Goal: Check status: Check status

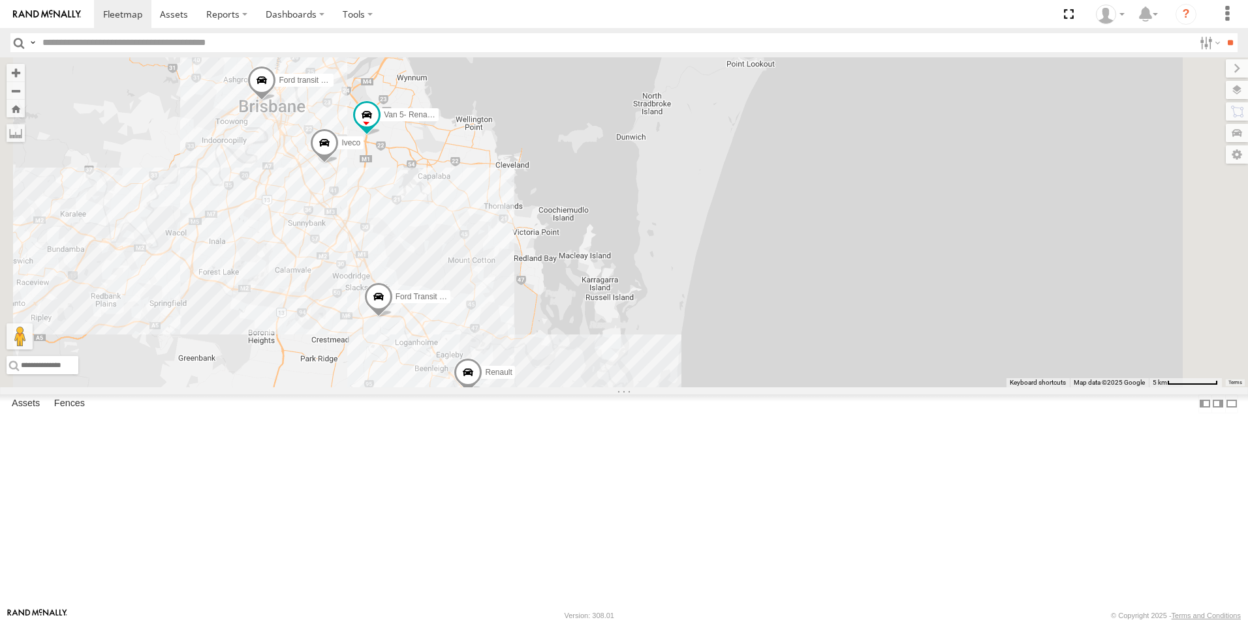
click at [253, 38] on span at bounding box center [238, 20] width 29 height 35
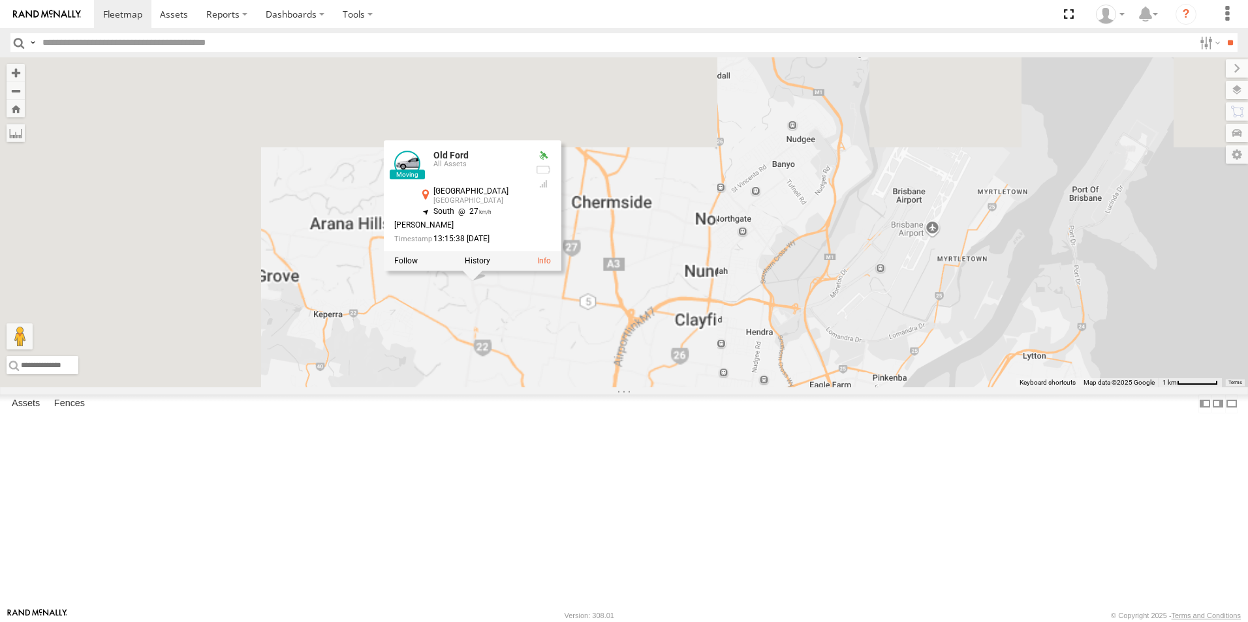
drag, startPoint x: 430, startPoint y: 157, endPoint x: 799, endPoint y: 519, distance: 516.7
click at [809, 388] on div "Hino Truck Ford transit (Little) Ford Transit (New) Renault Iveco Old Ford Van …" at bounding box center [624, 222] width 1248 height 330
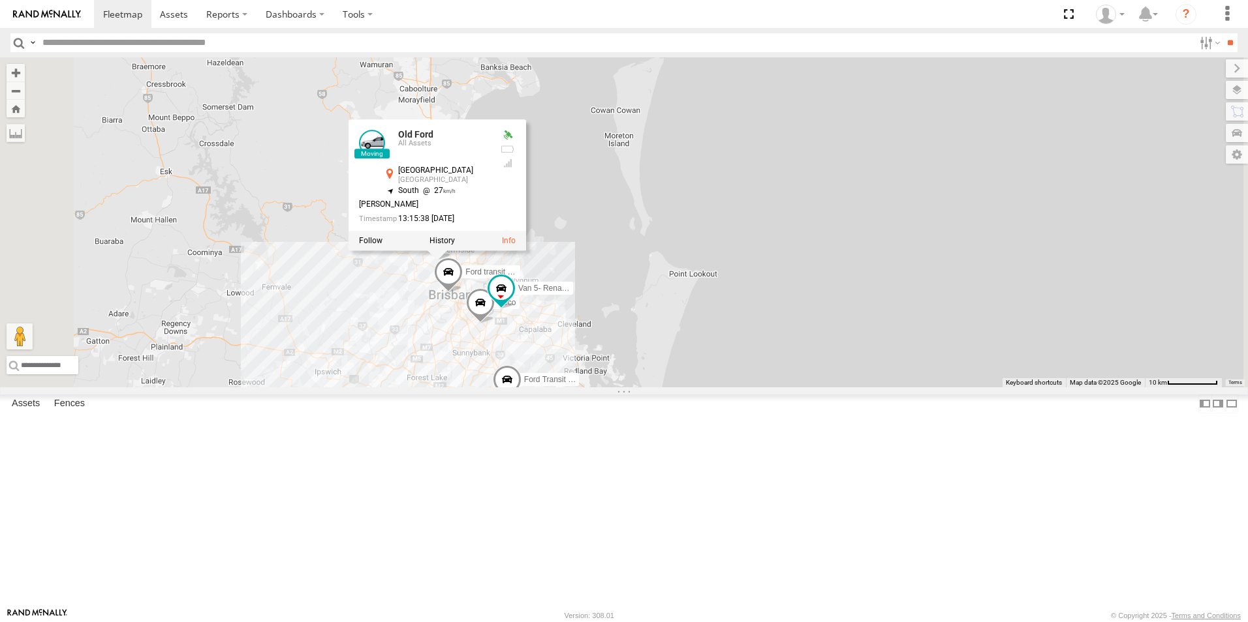
drag, startPoint x: 754, startPoint y: 518, endPoint x: 739, endPoint y: 497, distance: 26.2
click at [739, 388] on div "Hino Truck Ford transit (Little) Ford Transit (New) Renault Iveco Old Ford Van …" at bounding box center [624, 222] width 1248 height 330
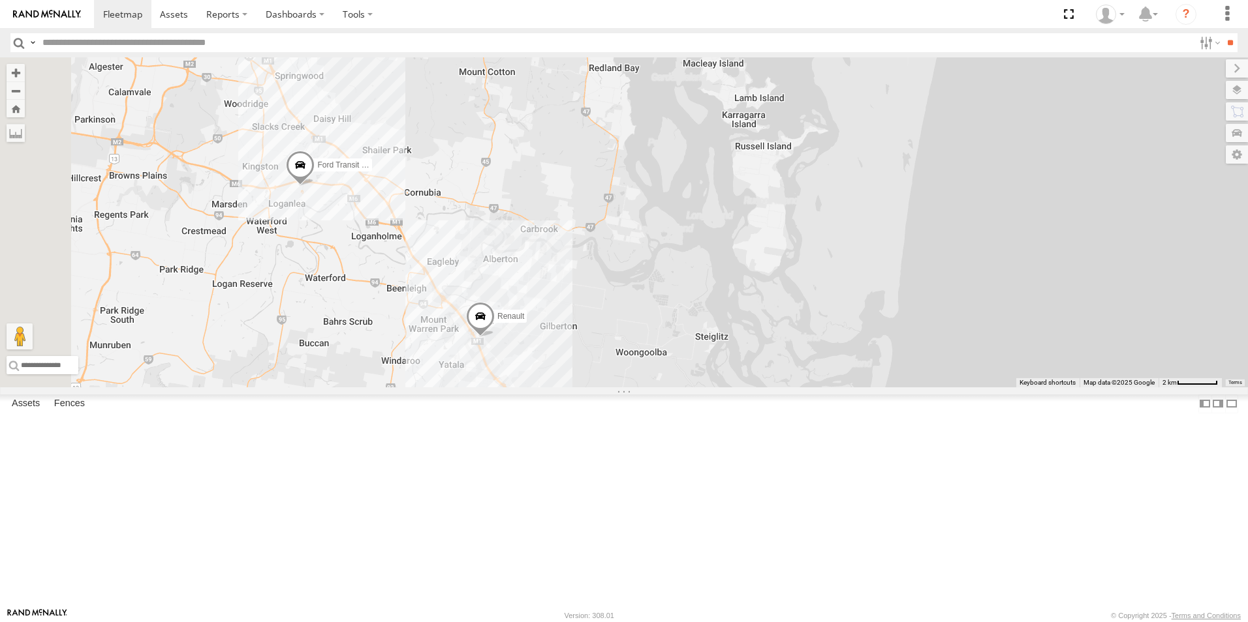
drag, startPoint x: 591, startPoint y: 446, endPoint x: 789, endPoint y: 408, distance: 201.9
click at [789, 388] on div "Hino Truck Ford transit (Little) Ford Transit (New) Renault Iveco Old Ford Van …" at bounding box center [624, 222] width 1248 height 330
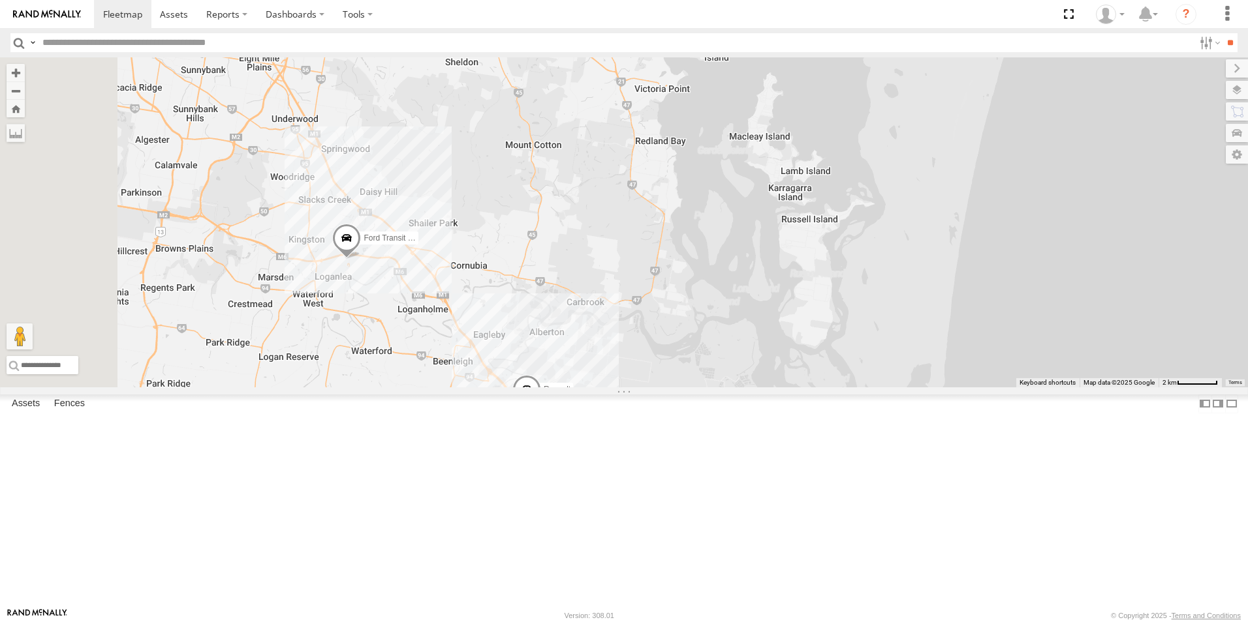
drag, startPoint x: 492, startPoint y: 305, endPoint x: 534, endPoint y: 368, distance: 75.8
click at [538, 378] on div "Hino Truck Ford transit (Little) Ford Transit (New) Renault Iveco Old Ford Van …" at bounding box center [624, 222] width 1248 height 330
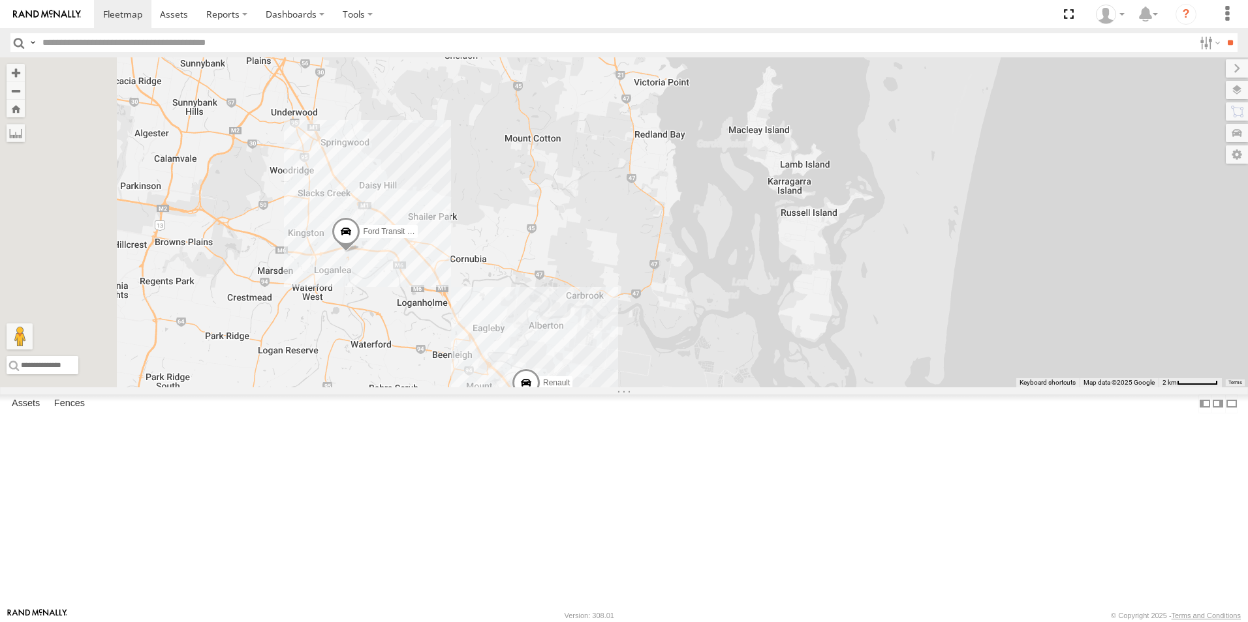
click at [360, 253] on span at bounding box center [345, 235] width 29 height 35
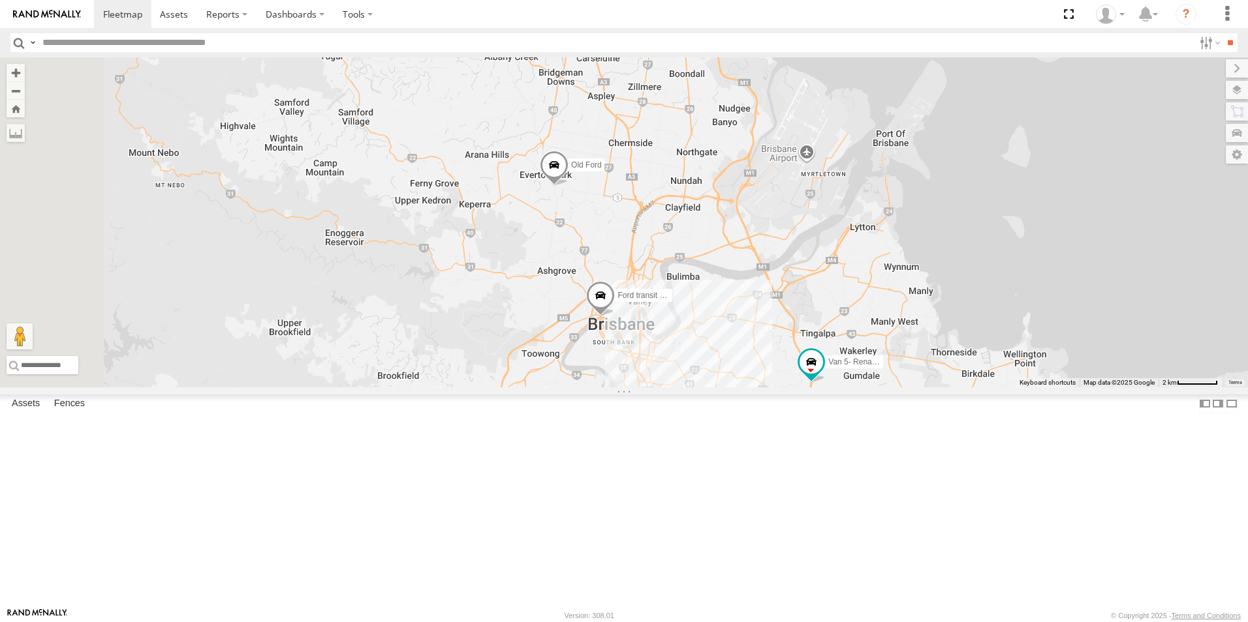
drag, startPoint x: 384, startPoint y: 145, endPoint x: 844, endPoint y: 574, distance: 629.2
click at [868, 622] on html at bounding box center [624, 311] width 1248 height 622
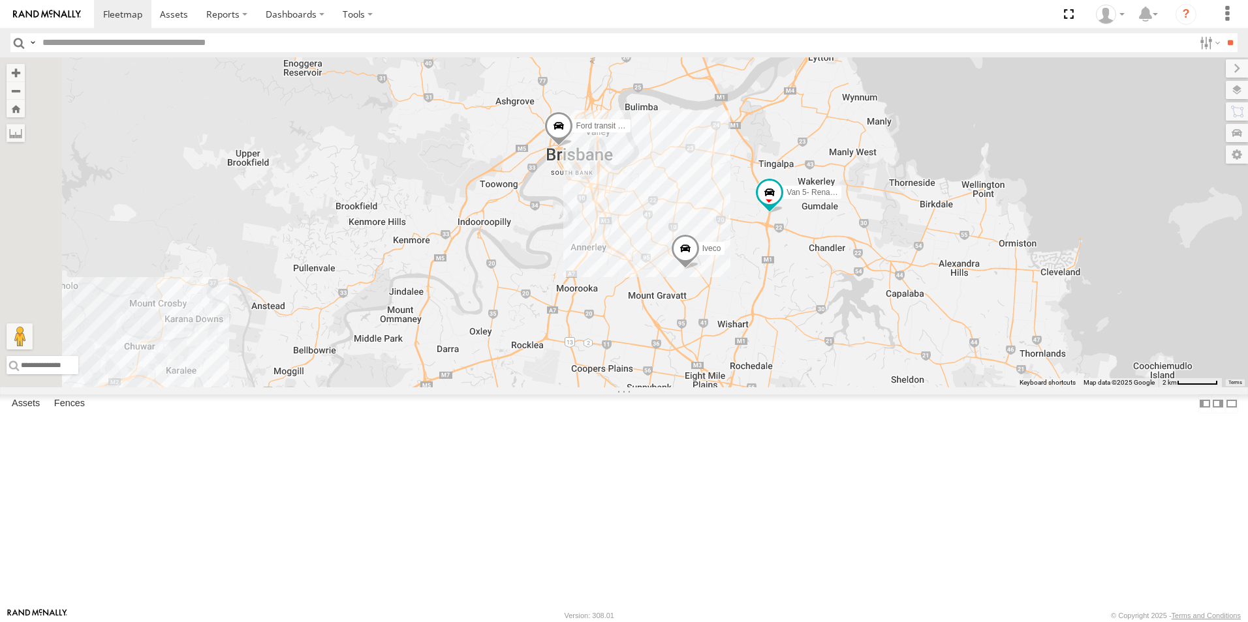
drag, startPoint x: 829, startPoint y: 392, endPoint x: 795, endPoint y: 273, distance: 123.7
click at [795, 273] on div "Hino Truck Ford transit (Little) Ford Transit (New) Renault Iveco Old Ford Van …" at bounding box center [624, 222] width 1248 height 330
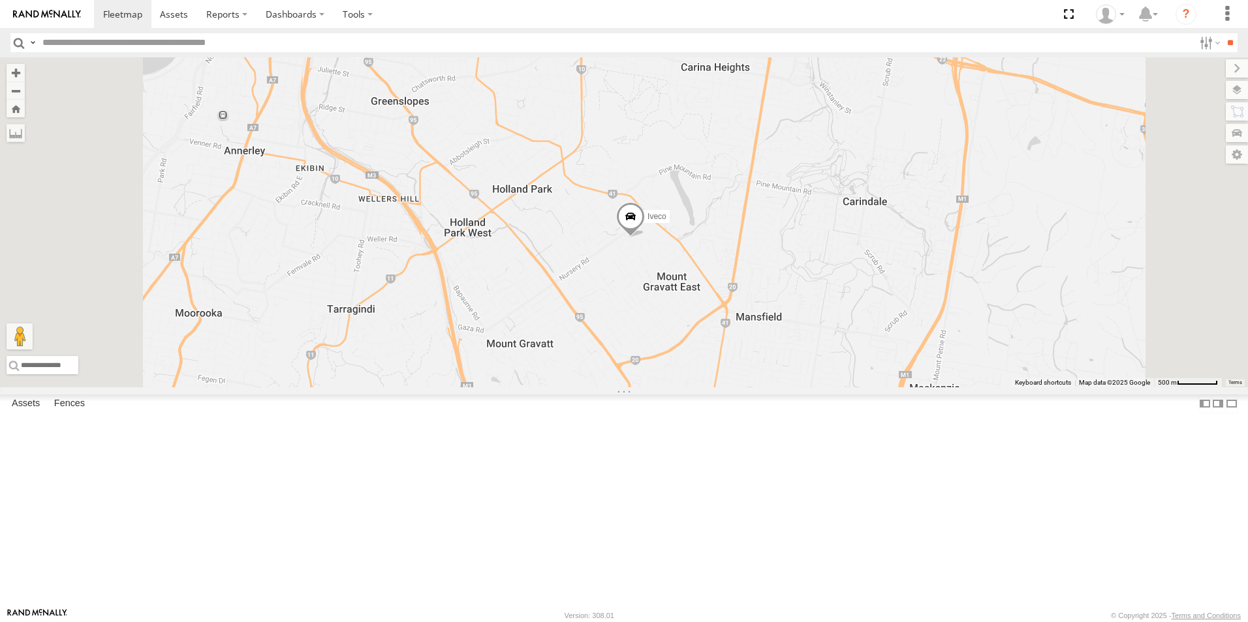
click at [669, 223] on label "Iveco" at bounding box center [653, 216] width 33 height 13
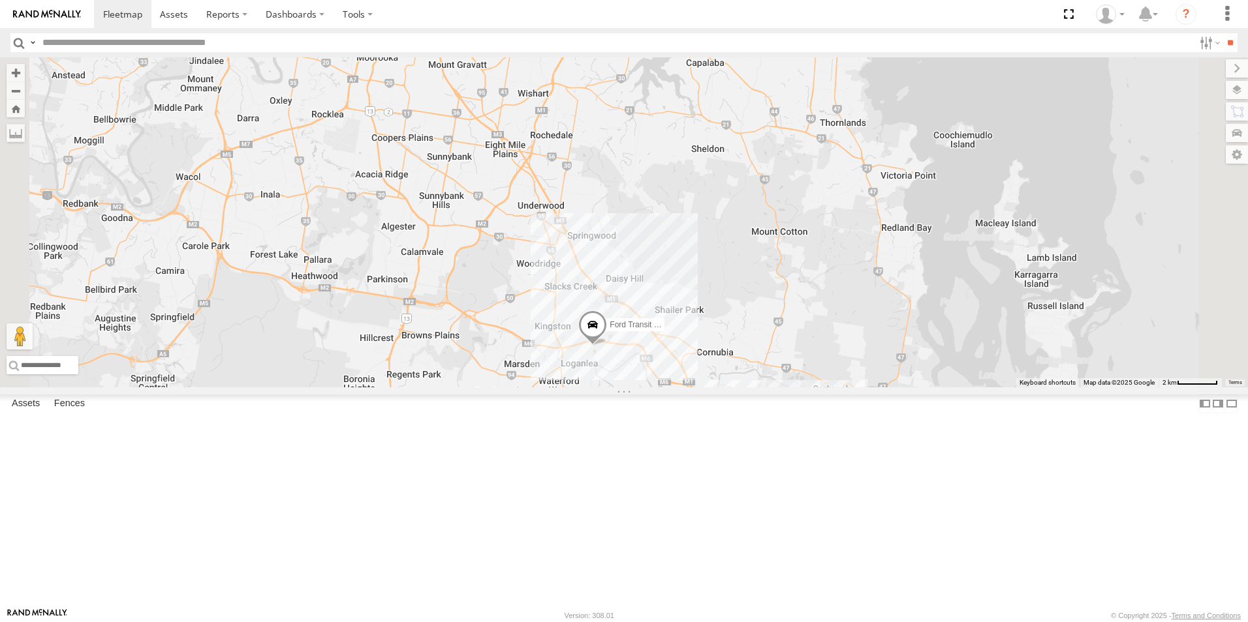
drag, startPoint x: 844, startPoint y: 487, endPoint x: 713, endPoint y: 255, distance: 266.2
click at [713, 255] on div "Hino Truck Ford transit (Little) Ford Transit (New) Renault Iveco Old Ford Van …" at bounding box center [624, 222] width 1248 height 330
click at [674, 330] on span "Ford Transit (New)" at bounding box center [641, 325] width 65 height 9
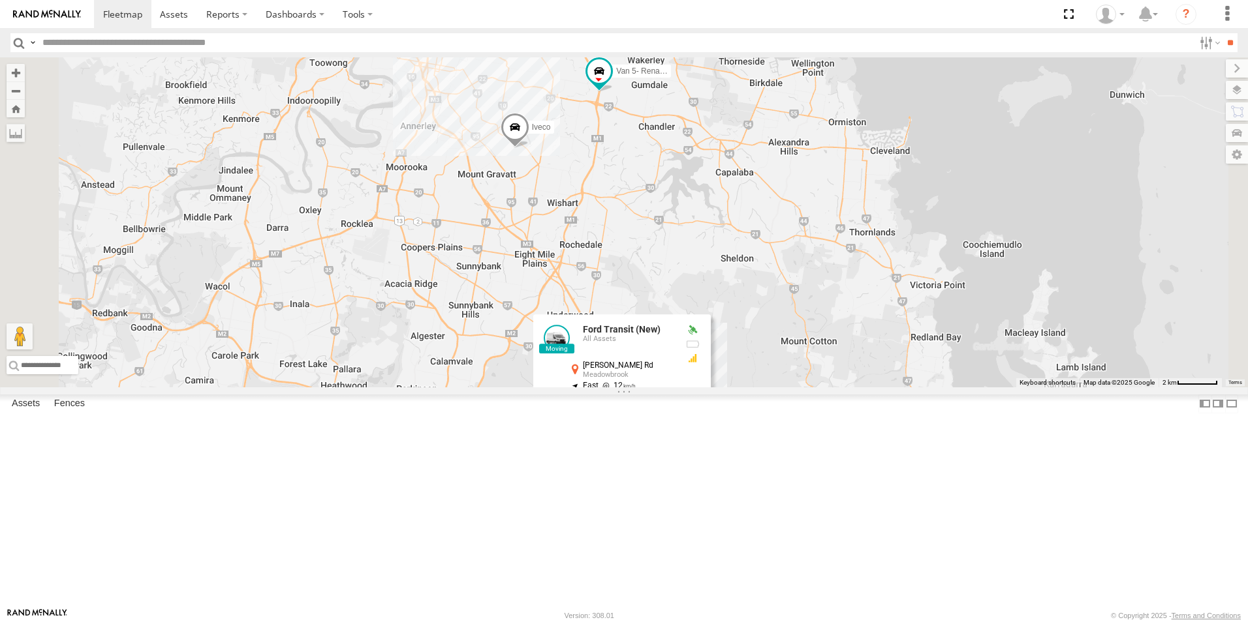
drag, startPoint x: 586, startPoint y: 185, endPoint x: 615, endPoint y: 297, distance: 116.0
click at [615, 297] on div "Hino Truck Ford transit (Little) Ford Transit (New) Renault Iveco Old Ford Van …" at bounding box center [624, 222] width 1248 height 330
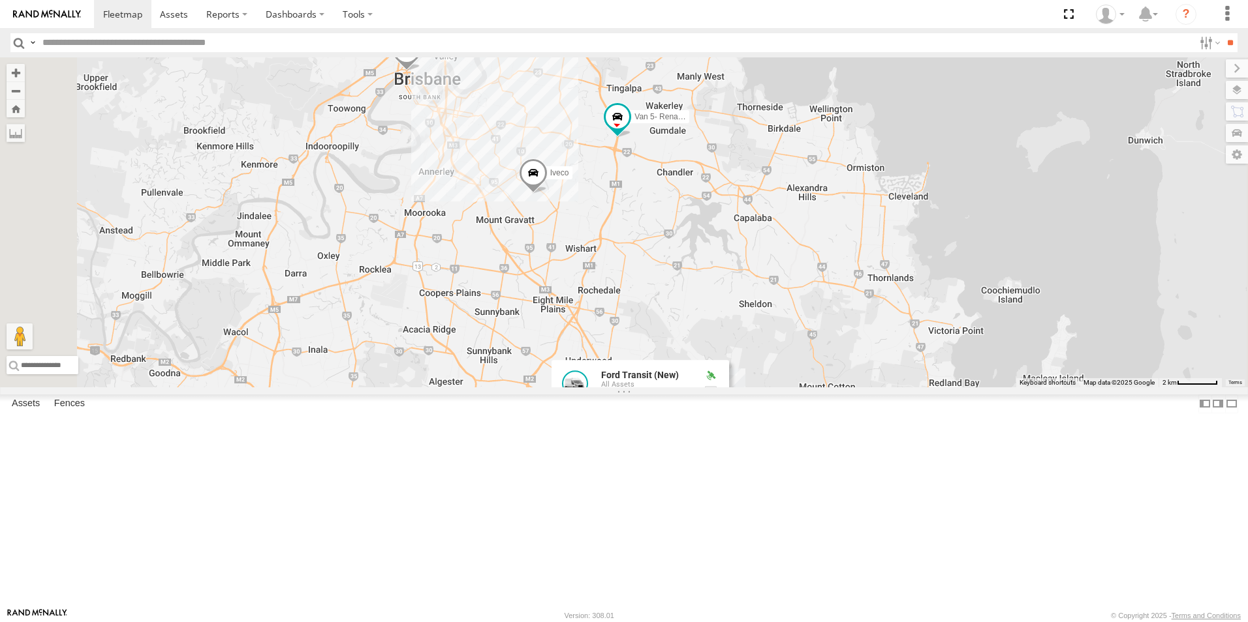
drag, startPoint x: 603, startPoint y: 273, endPoint x: 628, endPoint y: 331, distance: 63.1
click at [628, 331] on div "Hino Truck Ford transit (Little) Ford Transit (New) Renault Iveco Old Ford Van …" at bounding box center [624, 222] width 1248 height 330
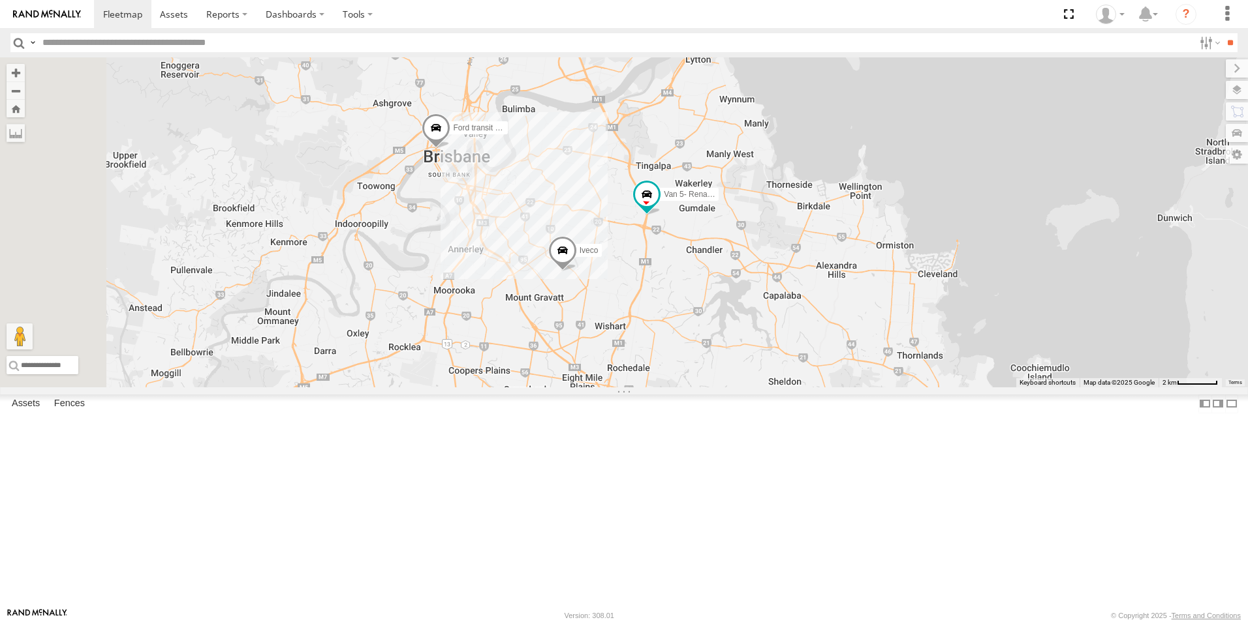
drag, startPoint x: 612, startPoint y: 253, endPoint x: 633, endPoint y: 316, distance: 66.6
click at [634, 319] on div "Hino Truck Ford transit (Little) Ford Transit (New) Renault Iveco Old Ford Van …" at bounding box center [624, 222] width 1248 height 330
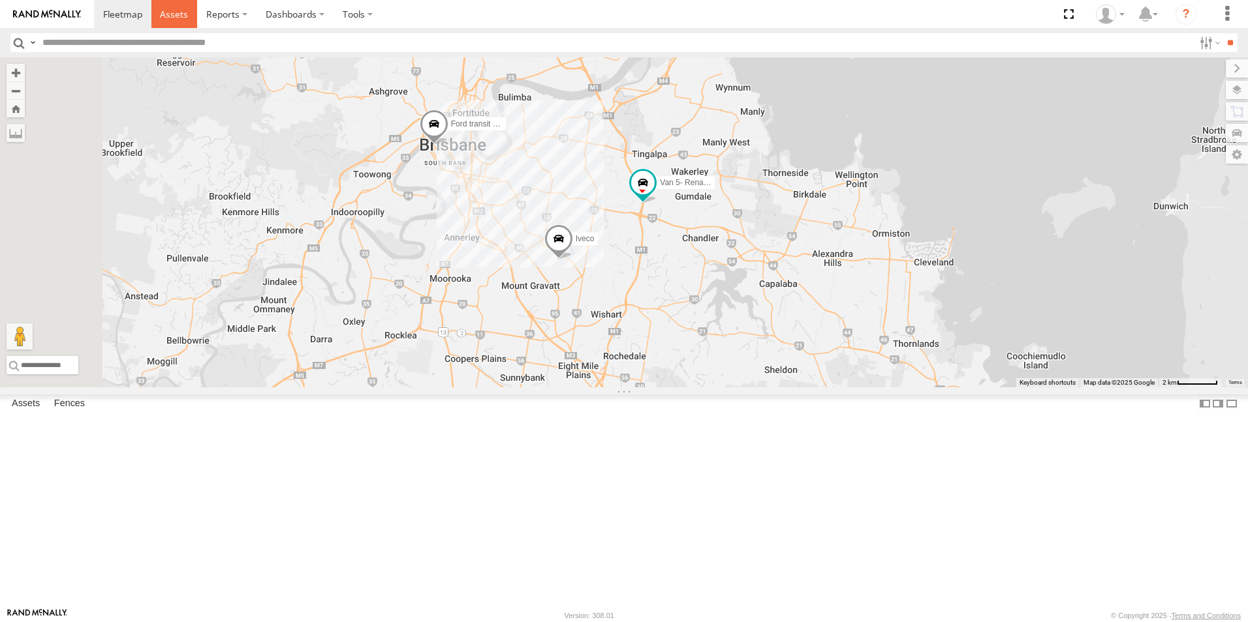
click at [185, 11] on span at bounding box center [174, 14] width 28 height 12
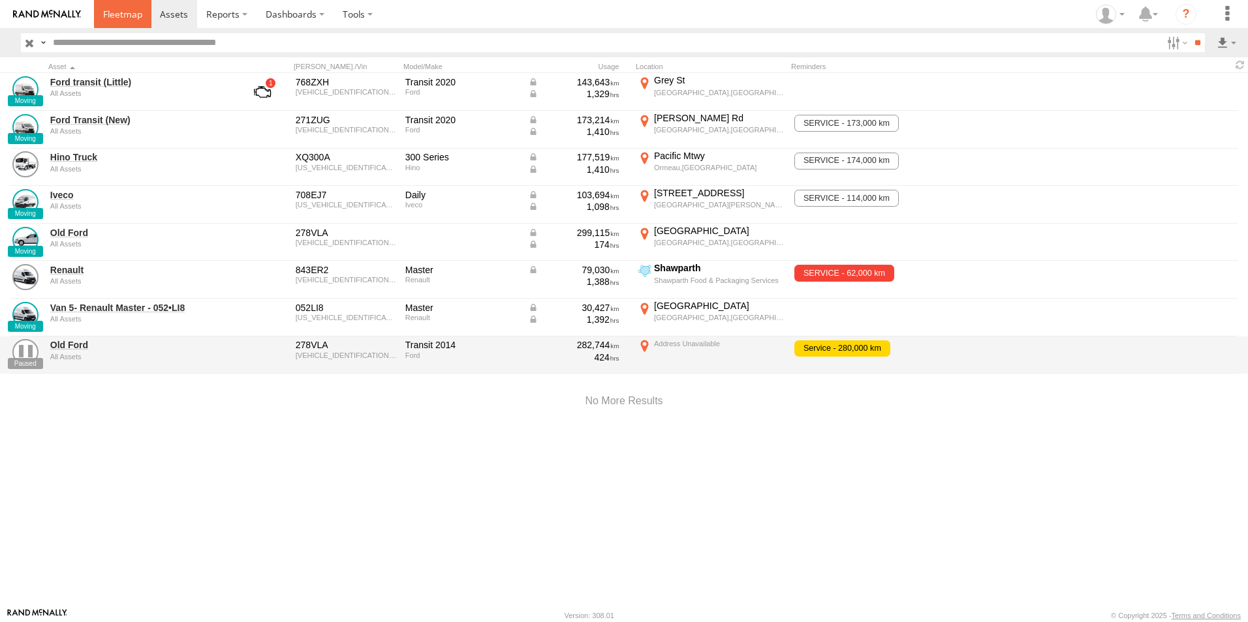
click at [117, 22] on link at bounding box center [122, 14] width 57 height 28
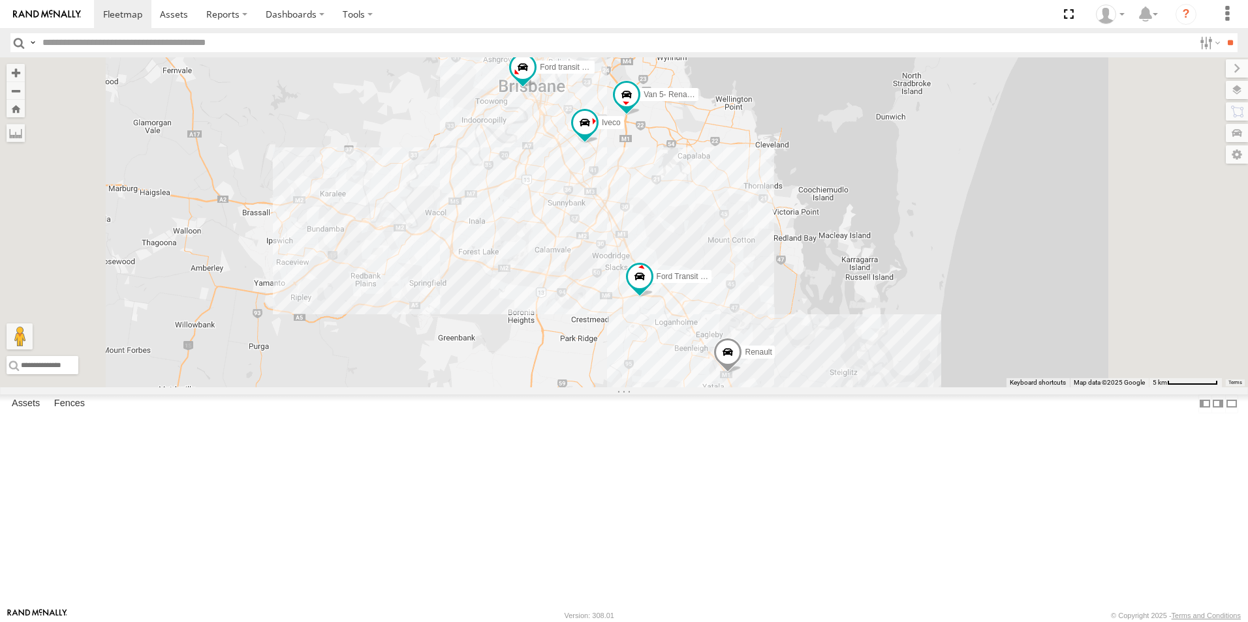
click at [547, 8] on span "Old Ford" at bounding box center [532, 3] width 31 height 9
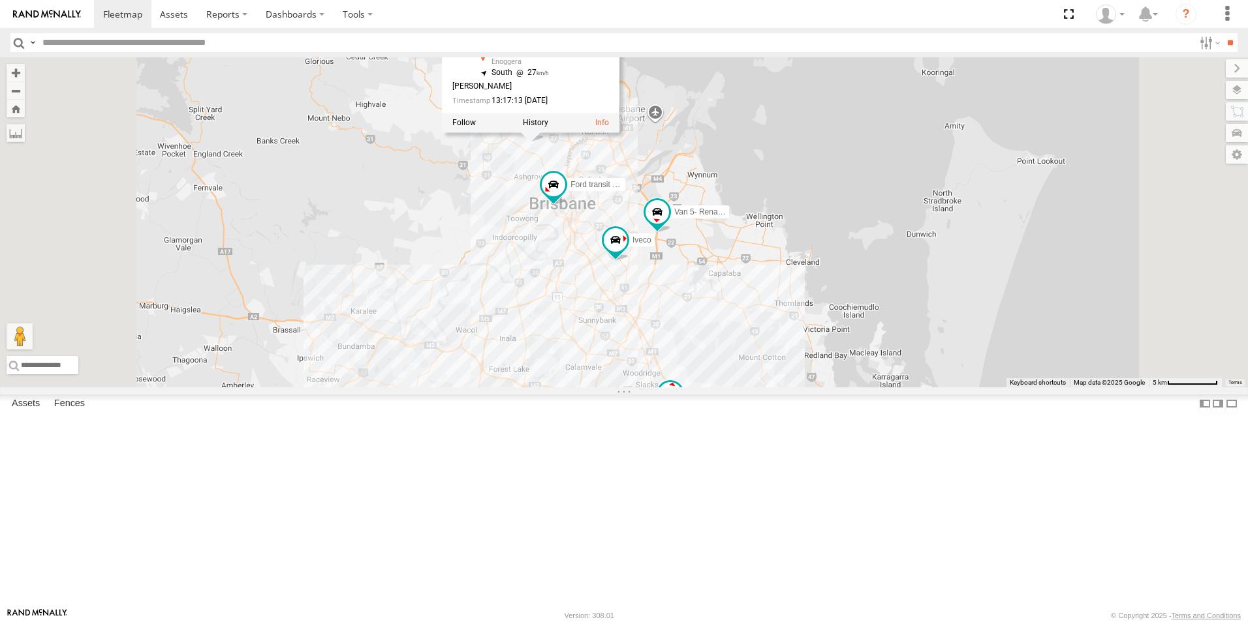
drag, startPoint x: 721, startPoint y: 158, endPoint x: 750, endPoint y: 269, distance: 114.6
click at [752, 273] on div "Hino Truck Ford transit (Little) Ford Transit (New) Renault Iveco Old Ford Van …" at bounding box center [624, 222] width 1248 height 330
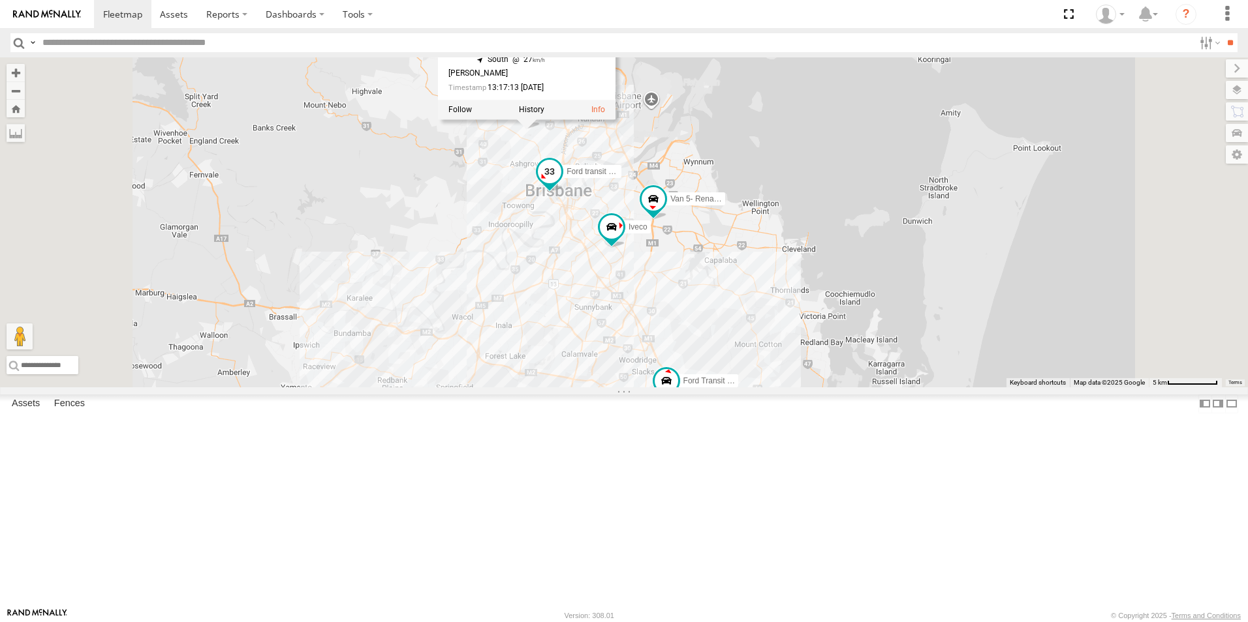
click at [561, 184] on span at bounding box center [549, 172] width 23 height 23
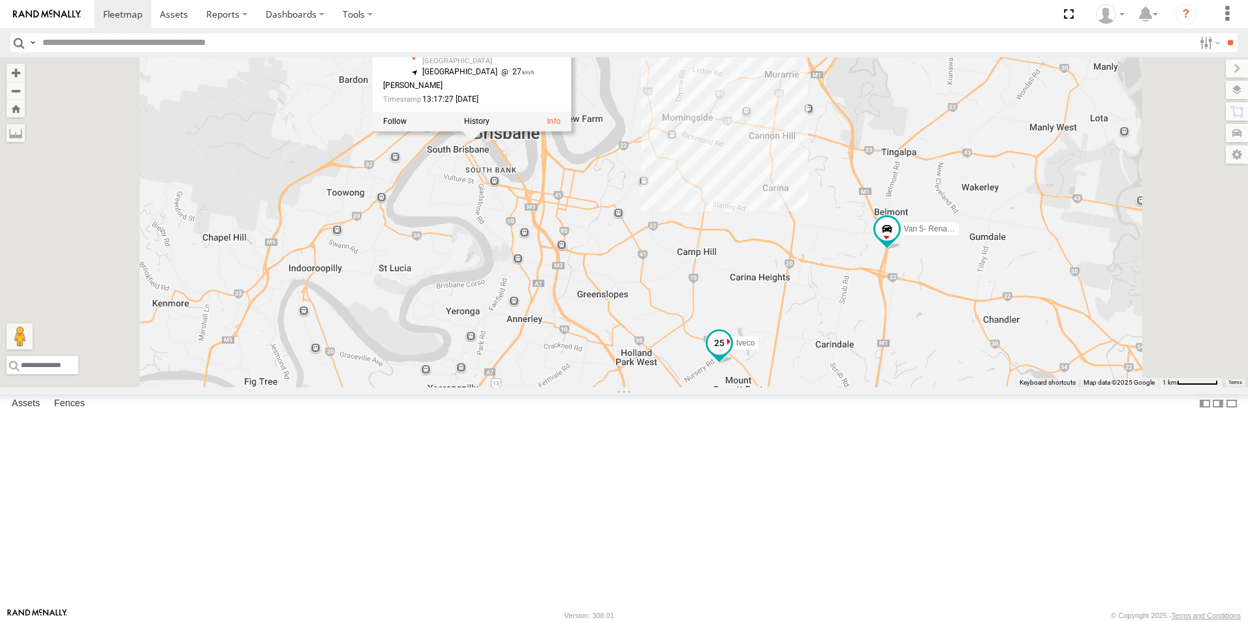
click at [755, 348] on span "Iveco" at bounding box center [745, 343] width 19 height 9
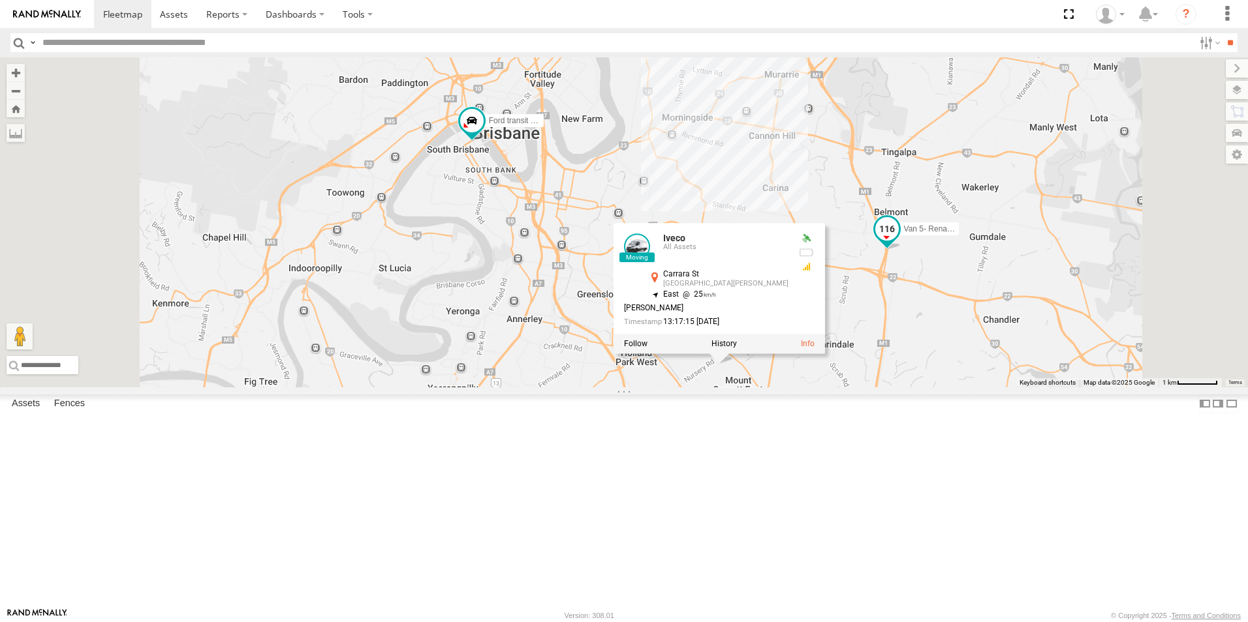
click at [898, 241] on span at bounding box center [886, 229] width 23 height 23
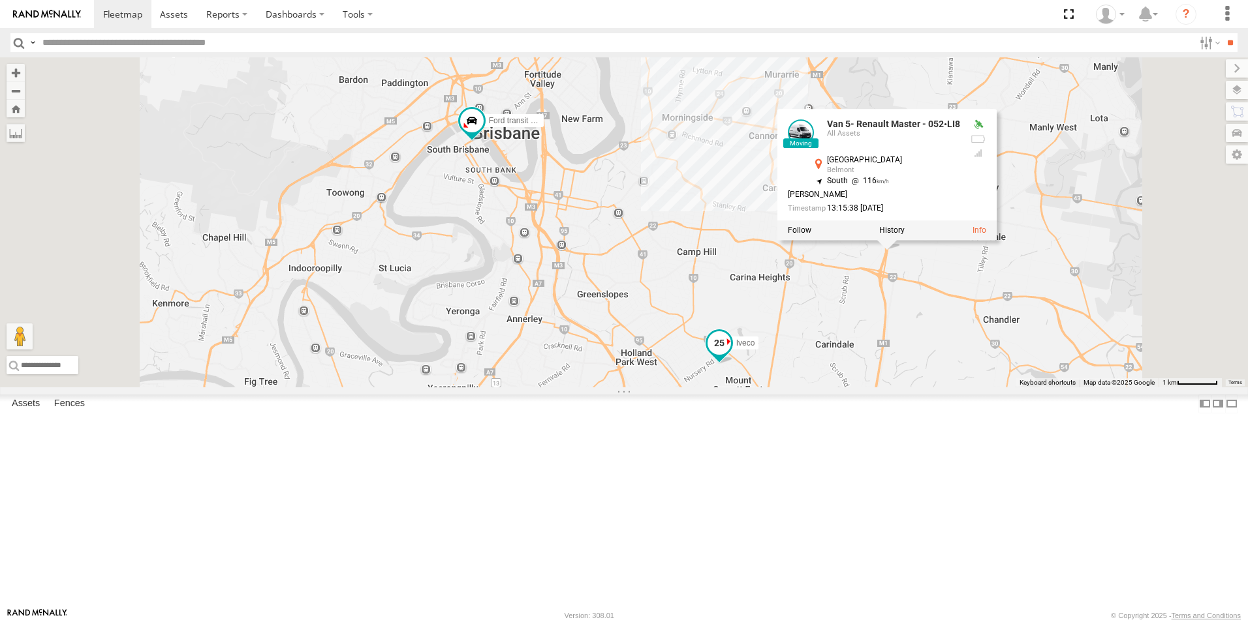
click at [733, 364] on span at bounding box center [719, 346] width 29 height 35
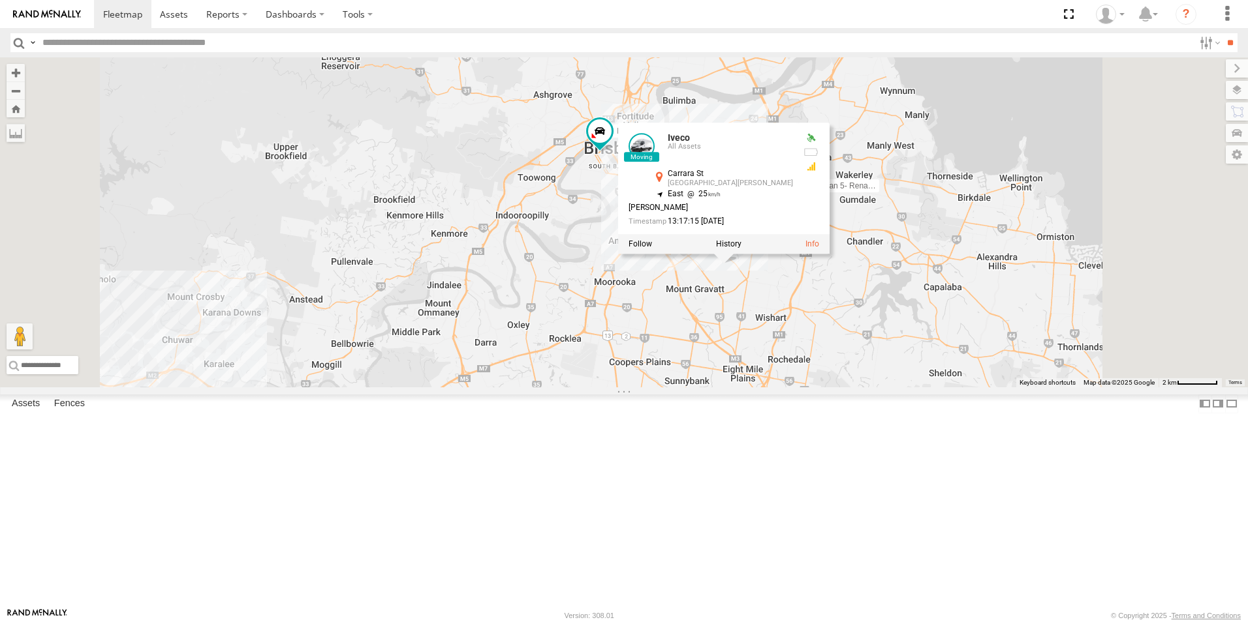
drag, startPoint x: 825, startPoint y: 366, endPoint x: 793, endPoint y: 394, distance: 43.0
click at [791, 388] on div "Hino Truck Ford transit (Little) Ford Transit (New) Renault Iveco Old Ford Van …" at bounding box center [624, 222] width 1248 height 330
click at [869, 388] on div "Hino Truck Ford transit (Little) Ford Transit (New) Renault Iveco Old Ford Van …" at bounding box center [624, 222] width 1248 height 330
drag, startPoint x: 874, startPoint y: 407, endPoint x: 748, endPoint y: 143, distance: 293.0
click at [756, 78] on div "Hino Truck Ford transit (Little) Ford Transit (New) Renault Iveco Old Ford Van …" at bounding box center [624, 222] width 1248 height 330
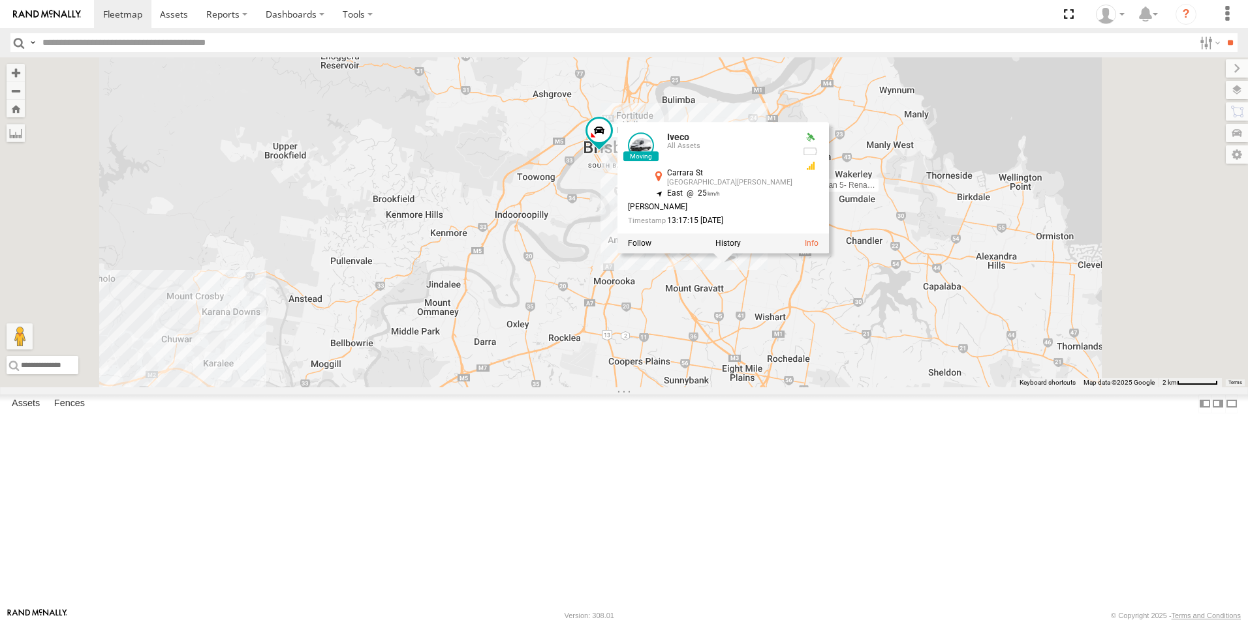
drag, startPoint x: 678, startPoint y: 194, endPoint x: 684, endPoint y: 200, distance: 8.3
click at [680, 196] on div "Hino Truck Ford transit (Little) Ford Transit (New) Renault Iveco Old Ford Van …" at bounding box center [624, 222] width 1248 height 330
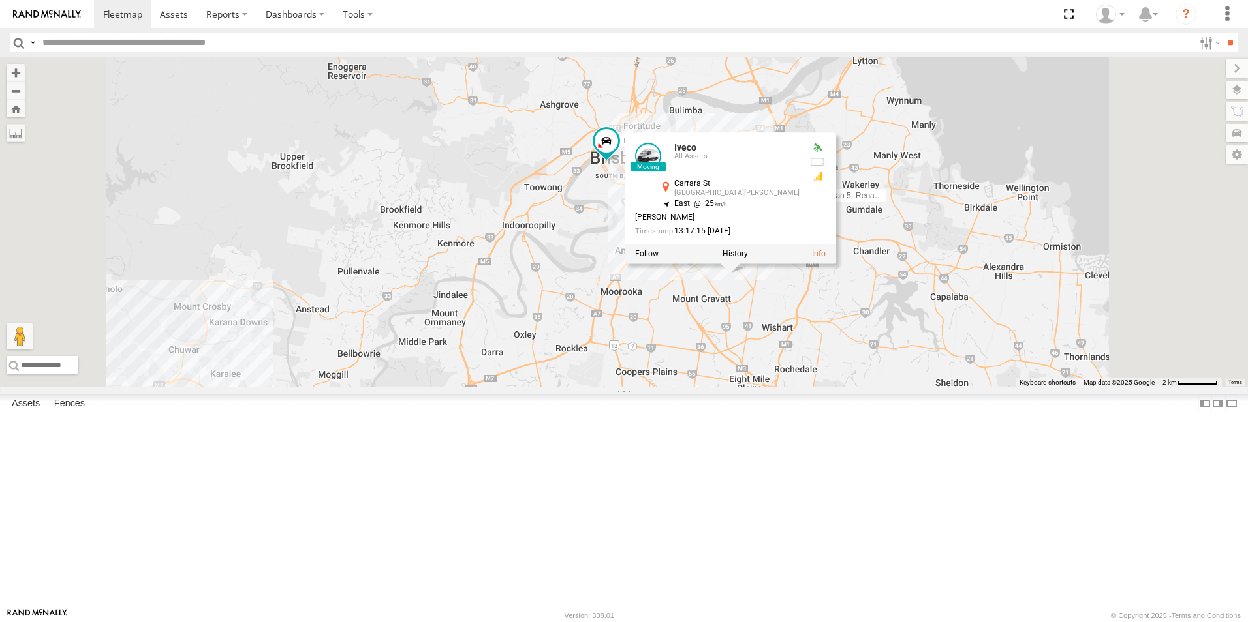
click at [670, 265] on div "Hino Truck Ford transit (Little) Ford Transit (New) Renault Iveco Old Ford Van …" at bounding box center [624, 222] width 1248 height 330
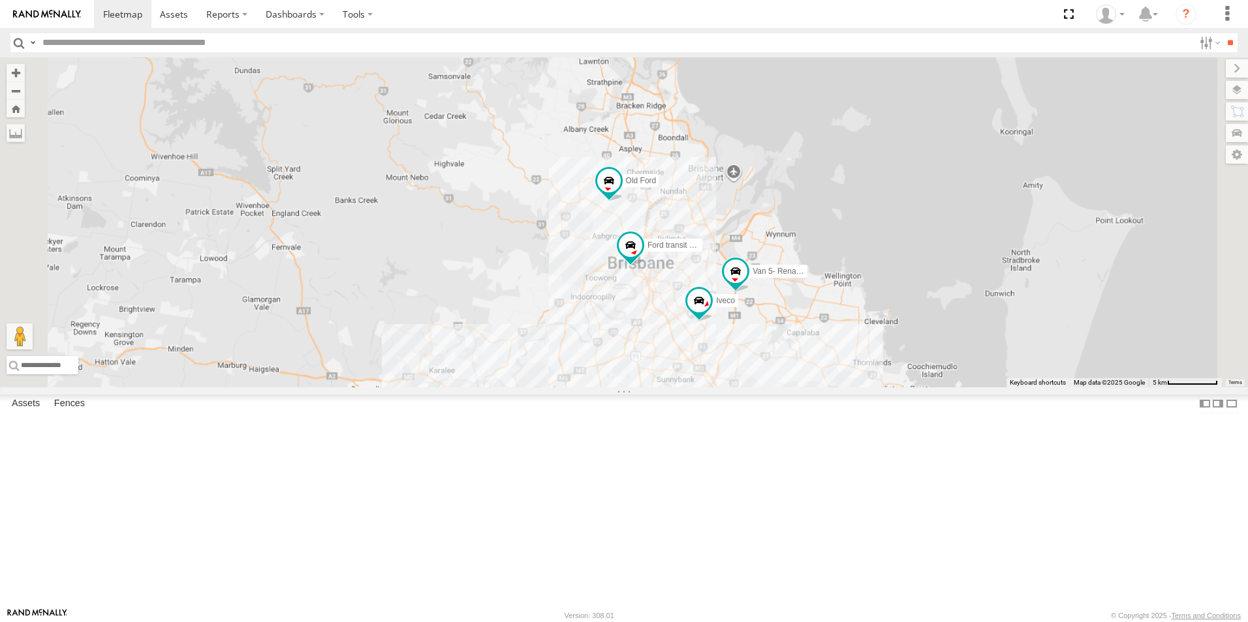
drag, startPoint x: 827, startPoint y: 475, endPoint x: 799, endPoint y: 418, distance: 63.9
click at [799, 388] on div "Hino Truck Ford transit (Little) Ford Transit (New) Renault Iveco Old Ford Van …" at bounding box center [624, 222] width 1248 height 330
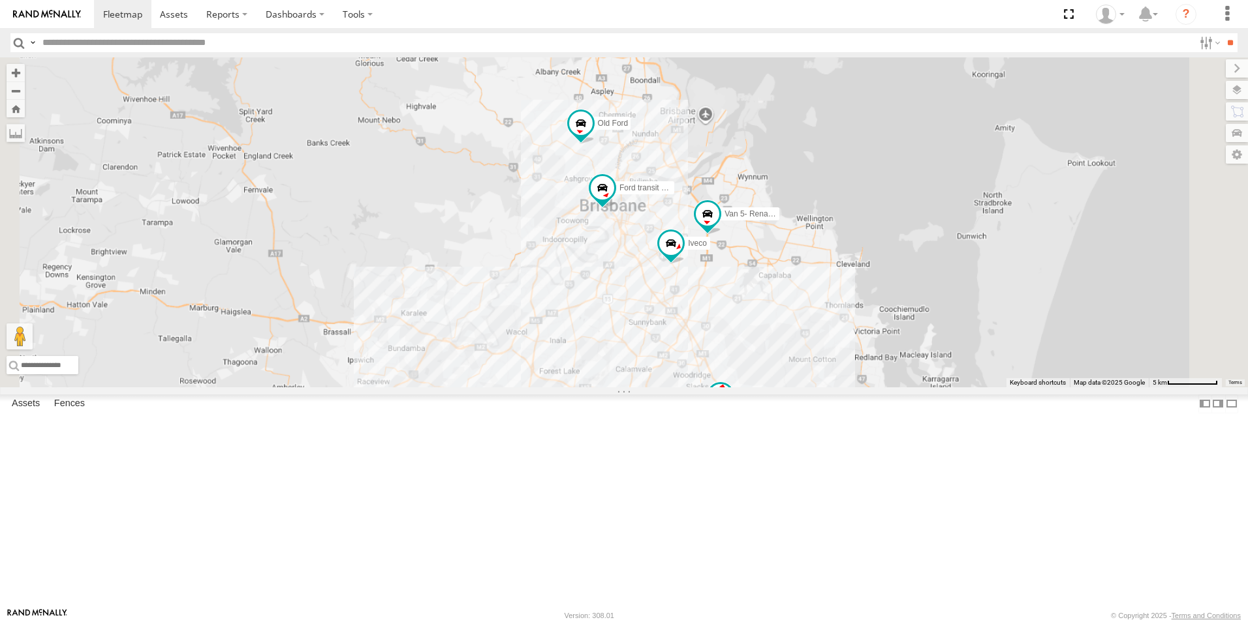
click at [802, 401] on span "Ford Transit (New)" at bounding box center [769, 395] width 65 height 9
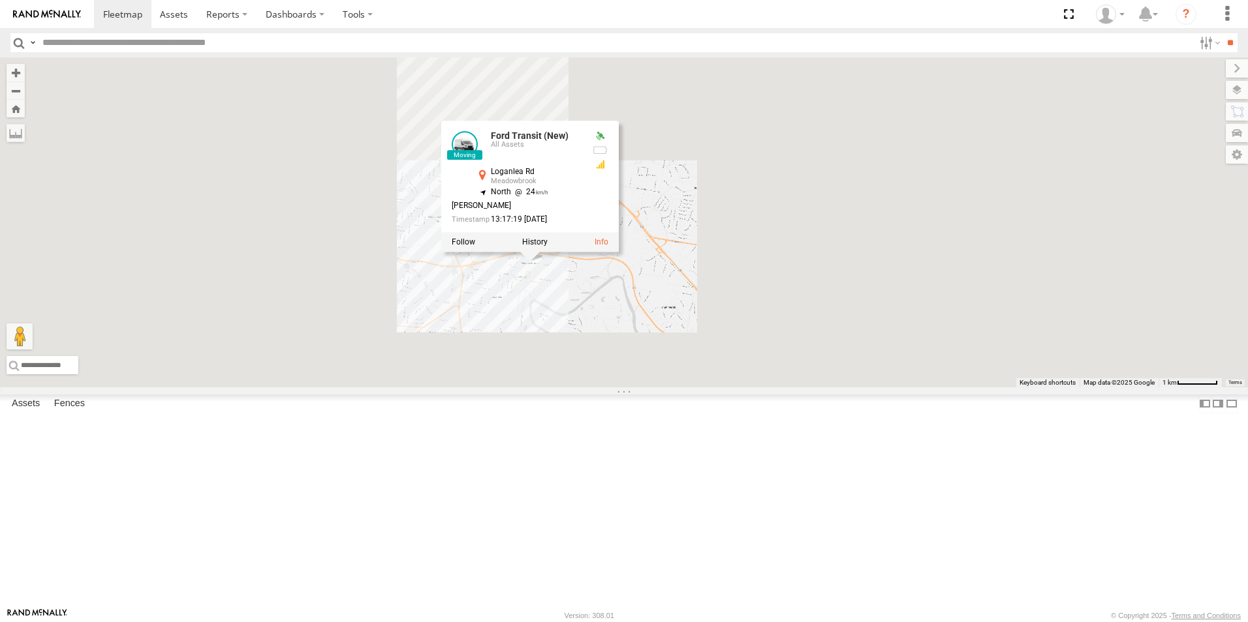
click at [854, 355] on div "Hino Truck Ford transit (Little) Ford Transit (New) Renault Iveco Old Ford Van …" at bounding box center [624, 222] width 1248 height 330
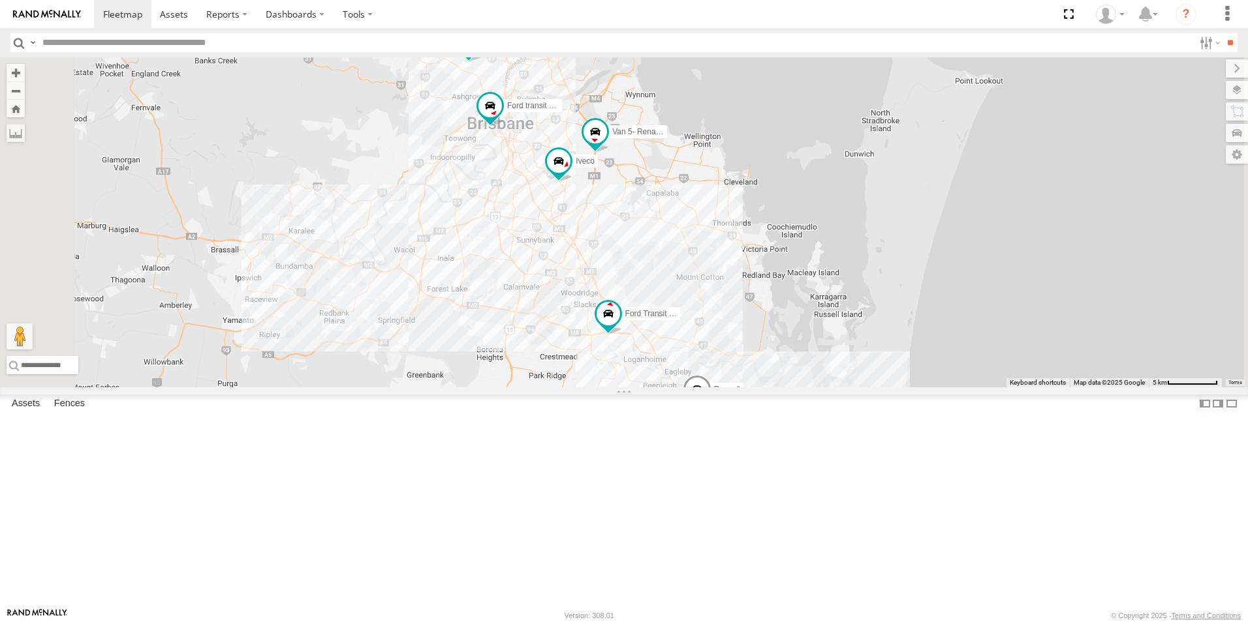
drag, startPoint x: 697, startPoint y: 296, endPoint x: 686, endPoint y: 372, distance: 76.5
click at [683, 376] on div "Hino Truck Ford transit (Little) Ford Transit (New) Renault Iveco Old Ford Van …" at bounding box center [624, 222] width 1248 height 330
